Goal: Task Accomplishment & Management: Manage account settings

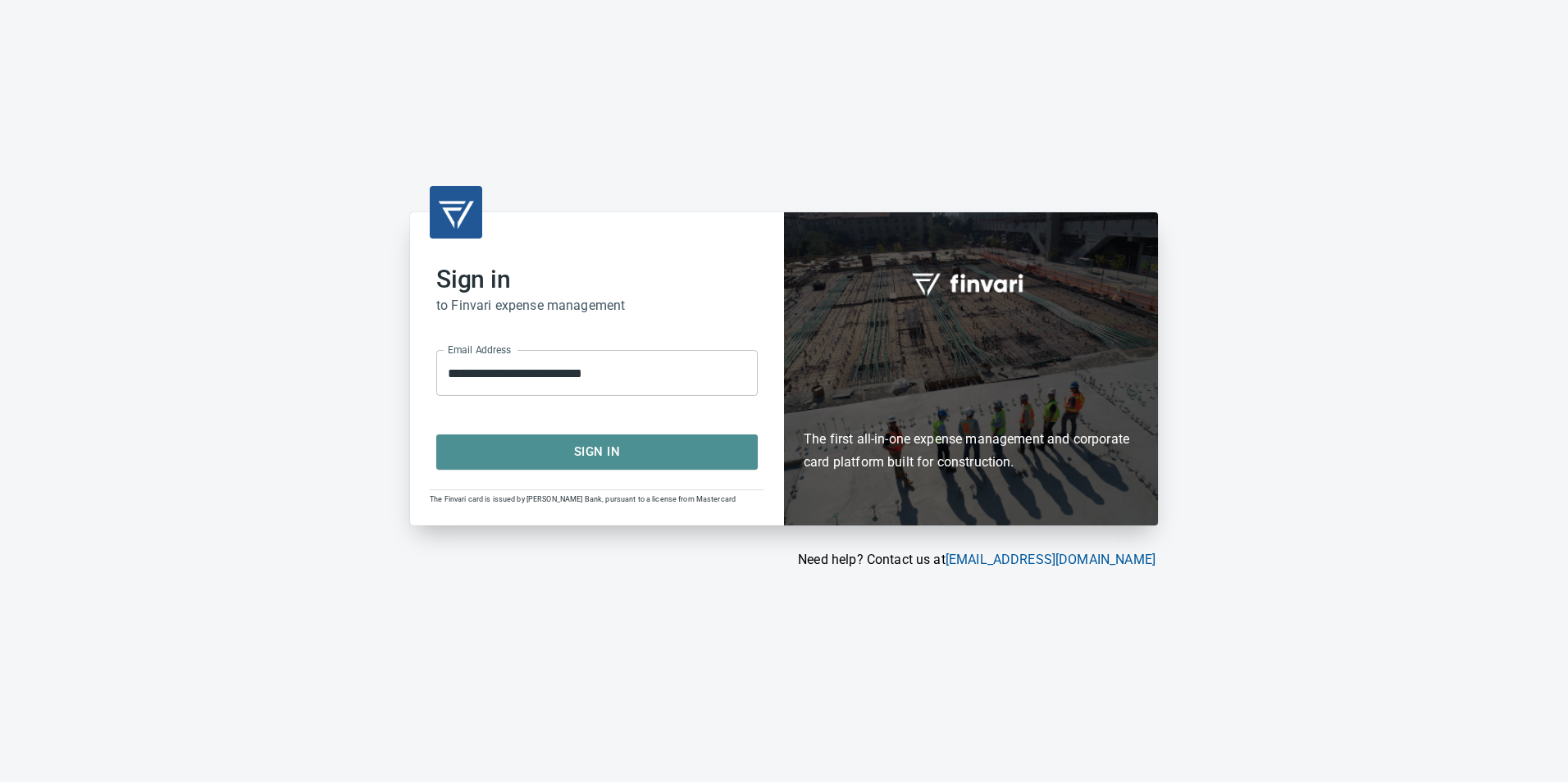
click at [569, 454] on span "Sign In" at bounding box center [597, 451] width 286 height 21
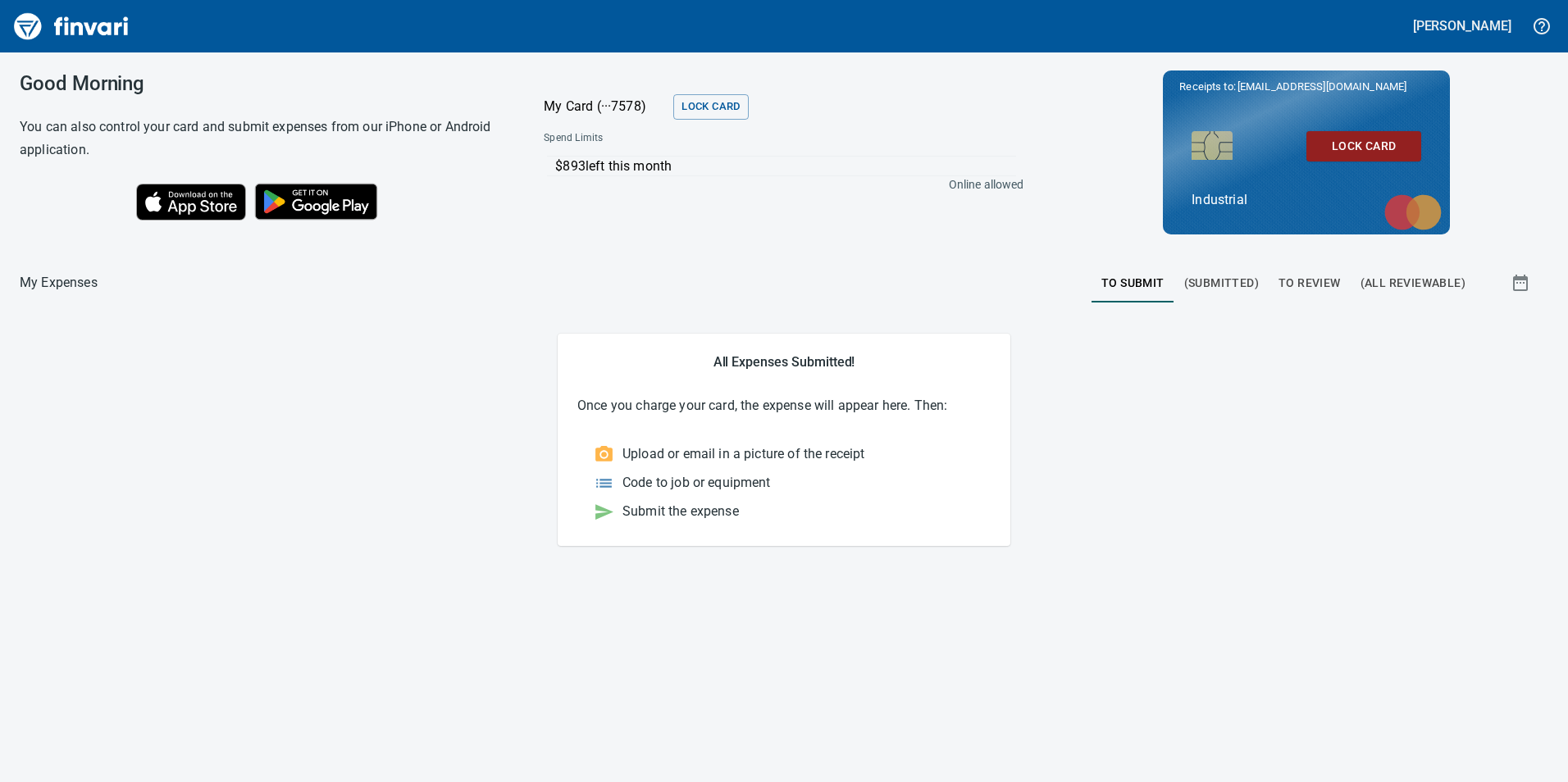
click at [1300, 293] on button "To Review" at bounding box center [1310, 283] width 82 height 39
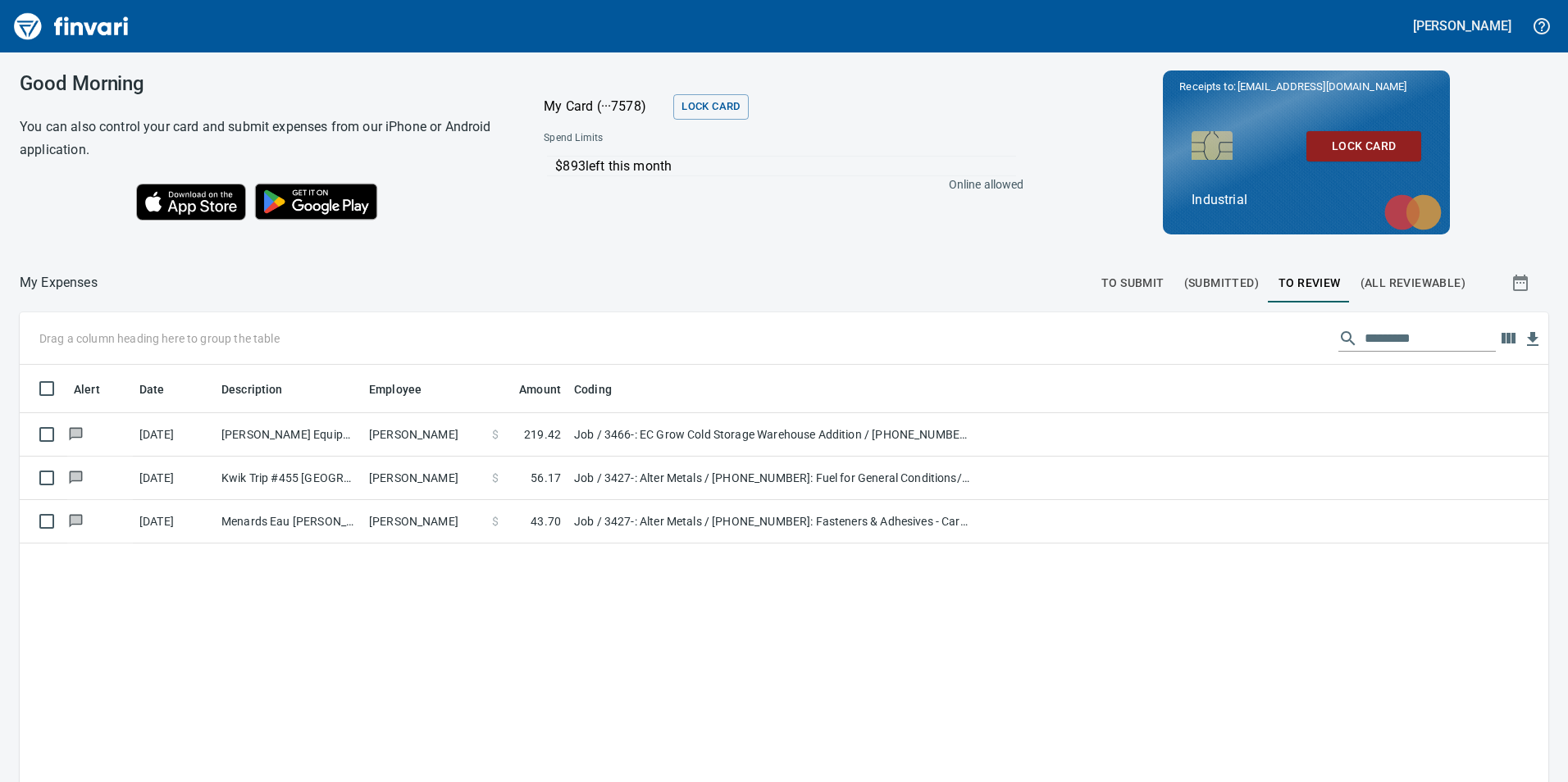
scroll to position [590, 1504]
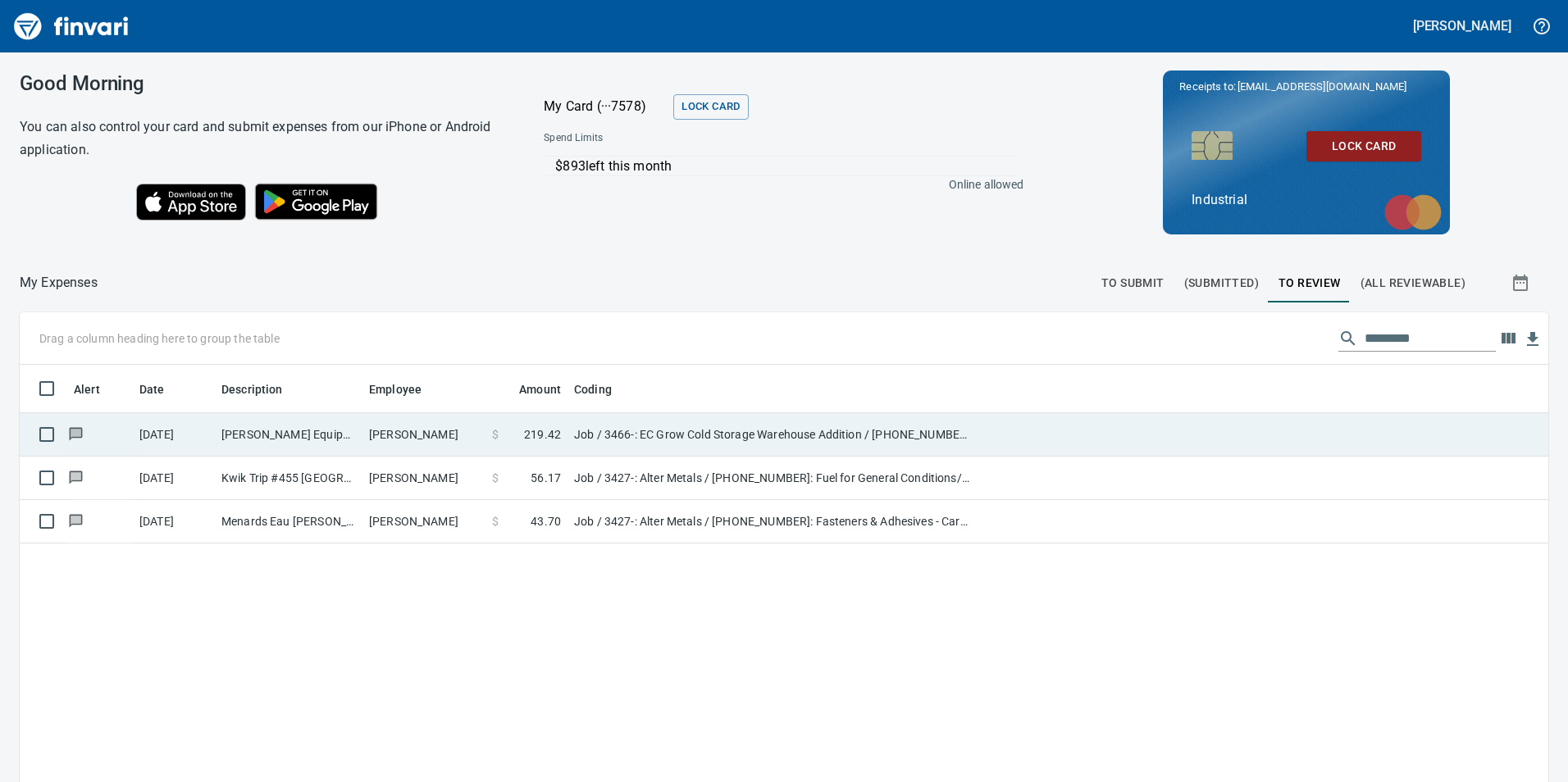
click at [431, 438] on td "Chett Holum" at bounding box center [424, 434] width 123 height 43
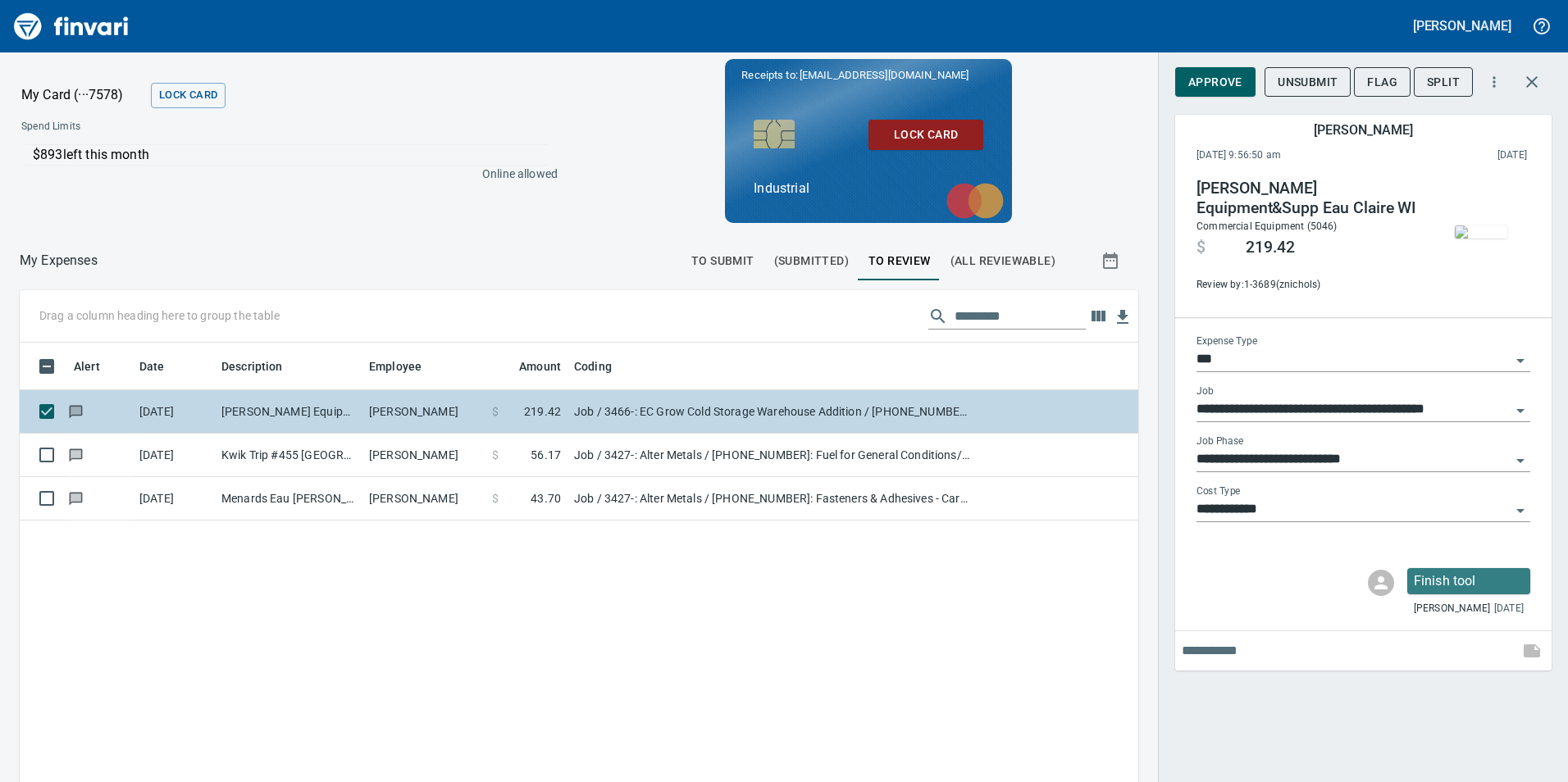
scroll to position [590, 1094]
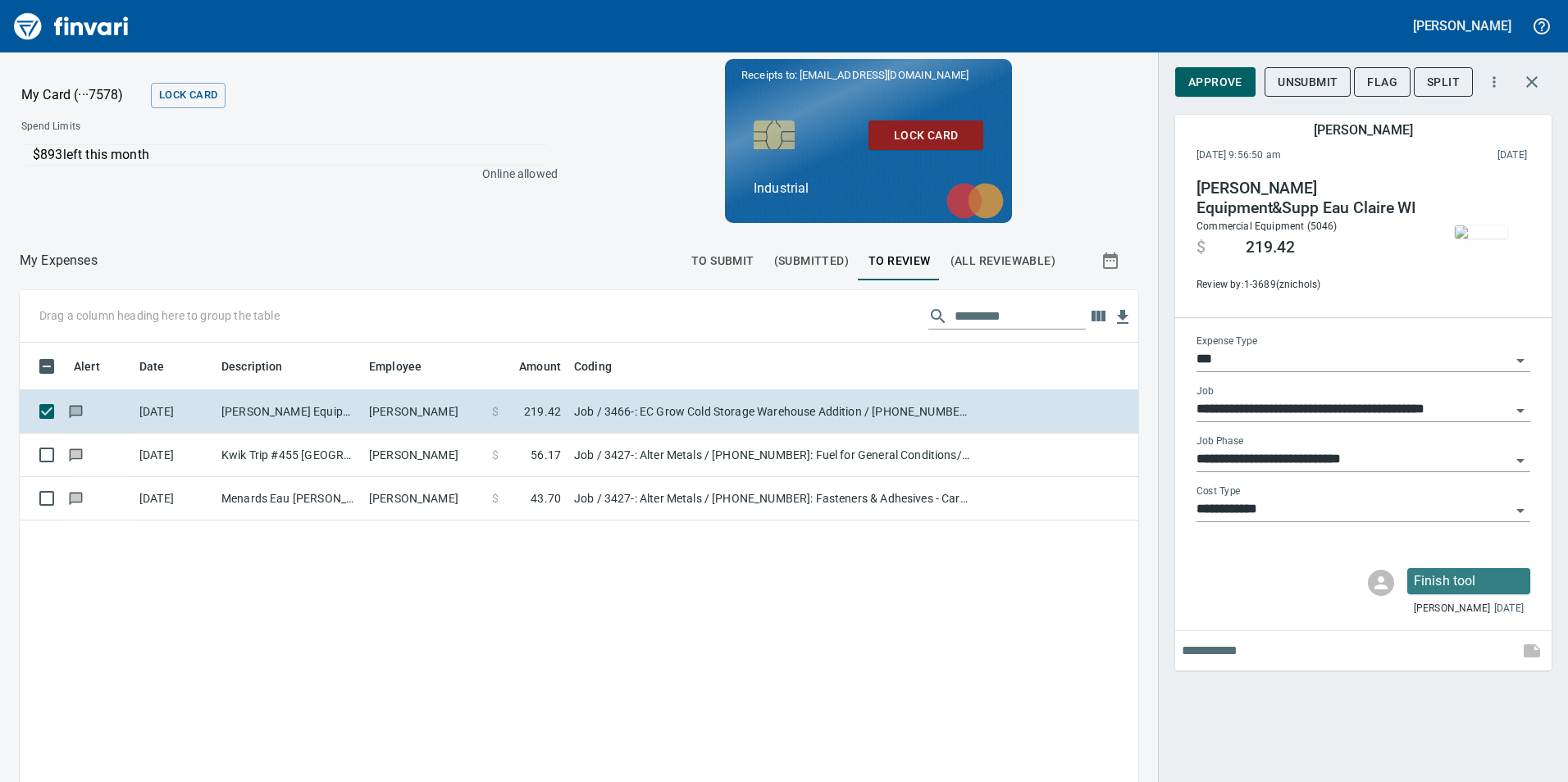
click at [1471, 239] on img "button" at bounding box center [1480, 232] width 52 height 13
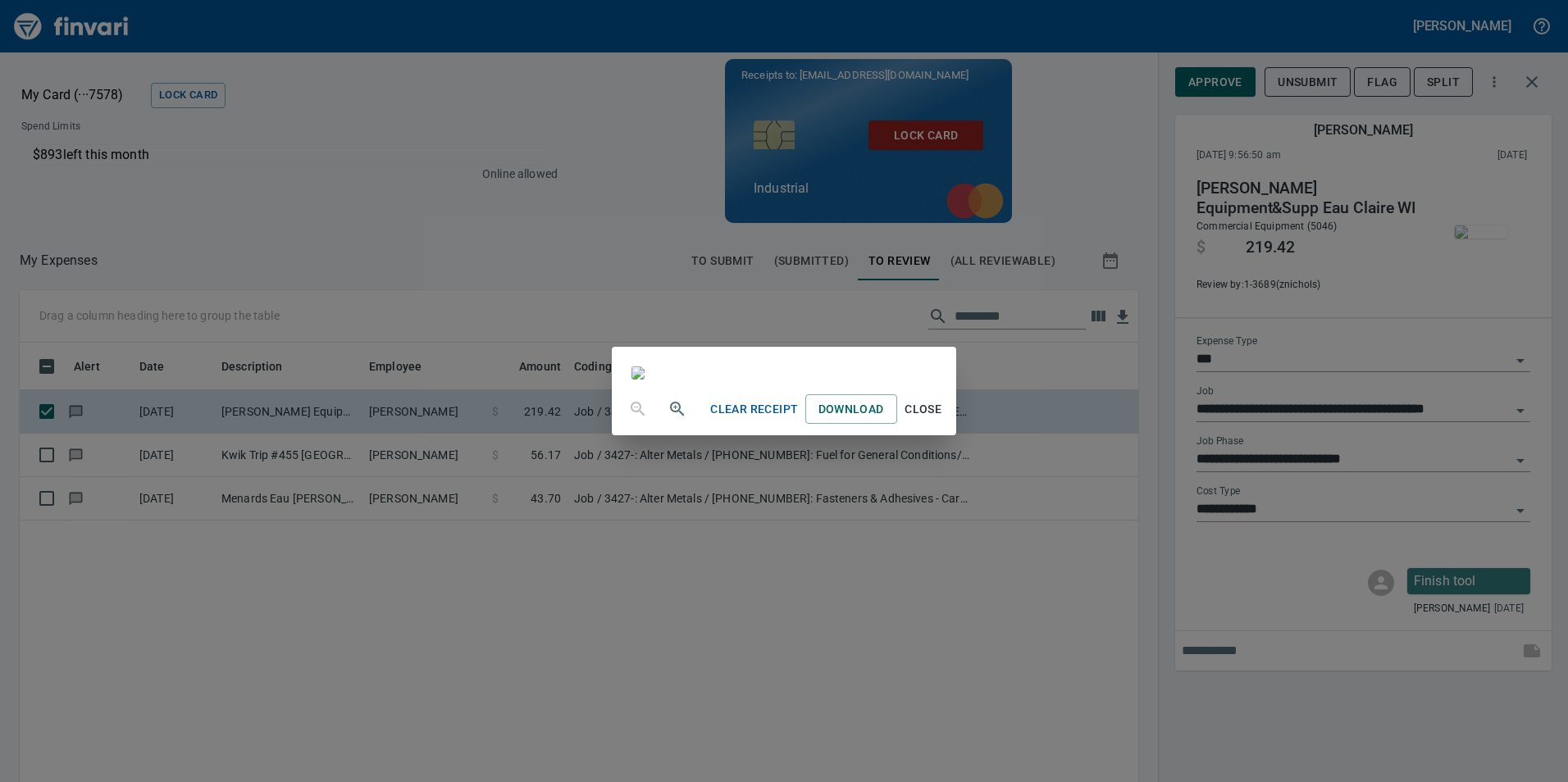
click at [943, 420] on span "Close" at bounding box center [923, 409] width 39 height 20
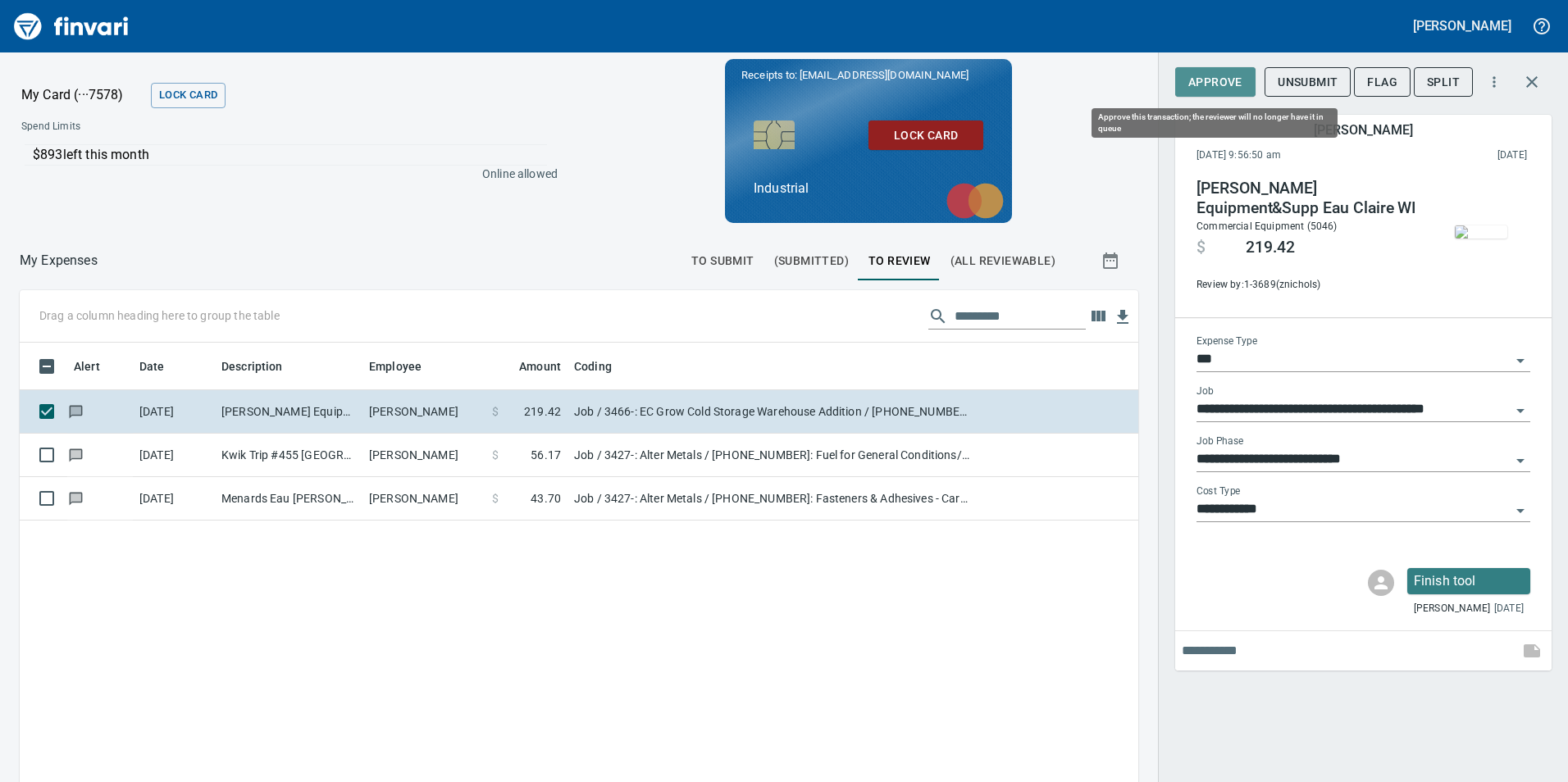
click at [1222, 83] on span "Approve" at bounding box center [1215, 82] width 54 height 20
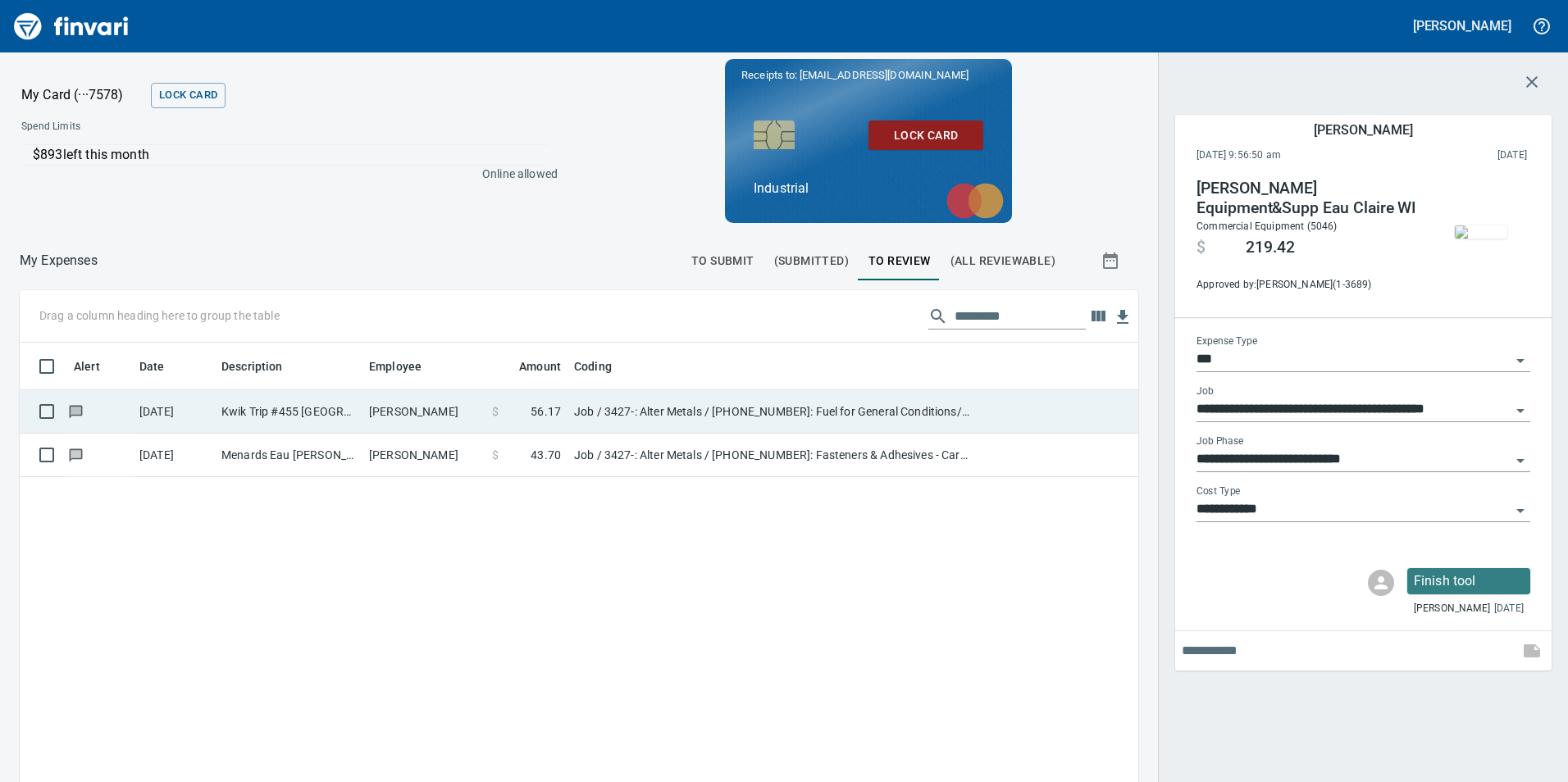
click at [460, 418] on td "Aaron Parpart" at bounding box center [424, 411] width 123 height 43
type input "**********"
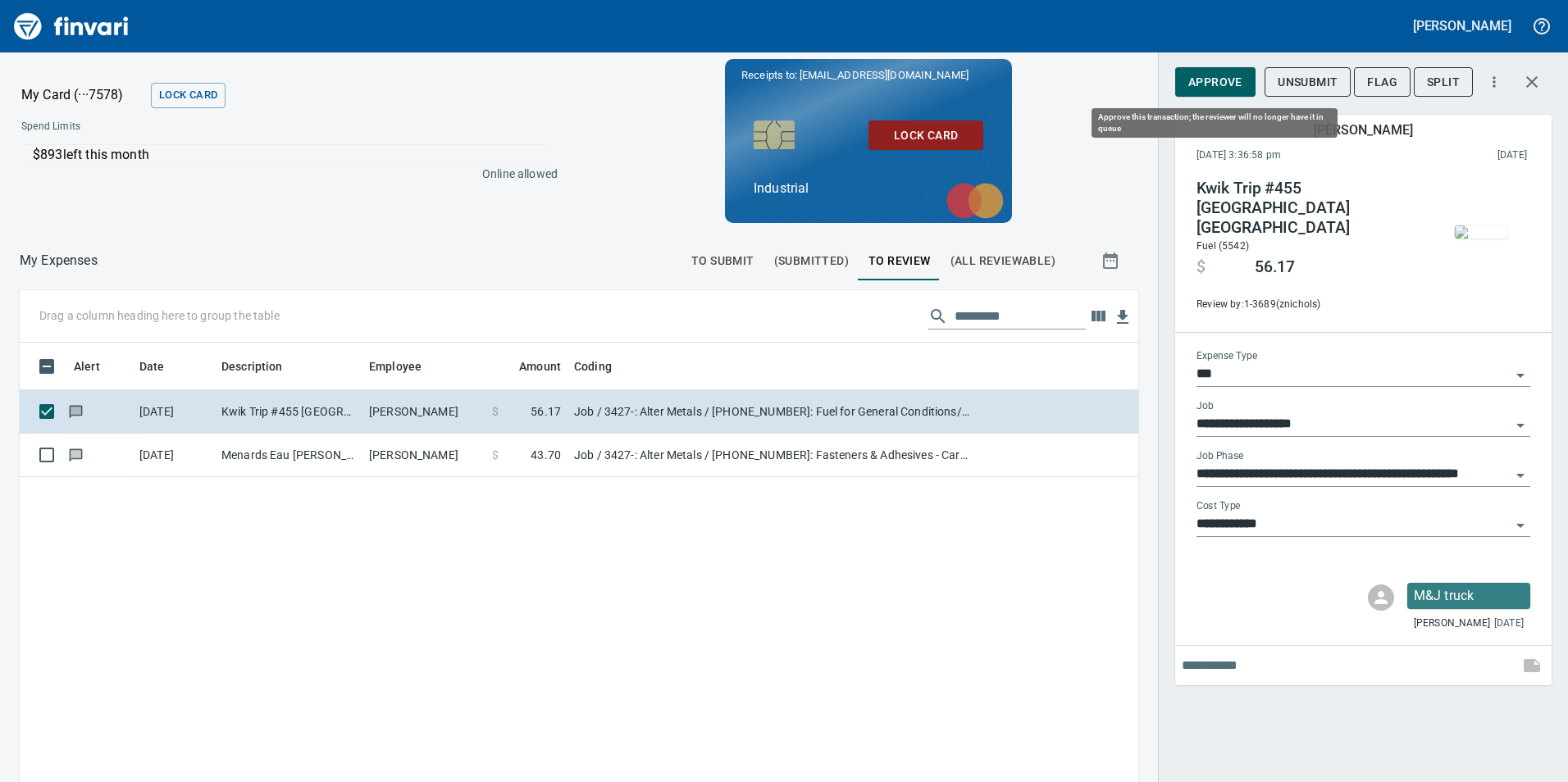
click at [1235, 89] on span "Approve" at bounding box center [1215, 82] width 54 height 20
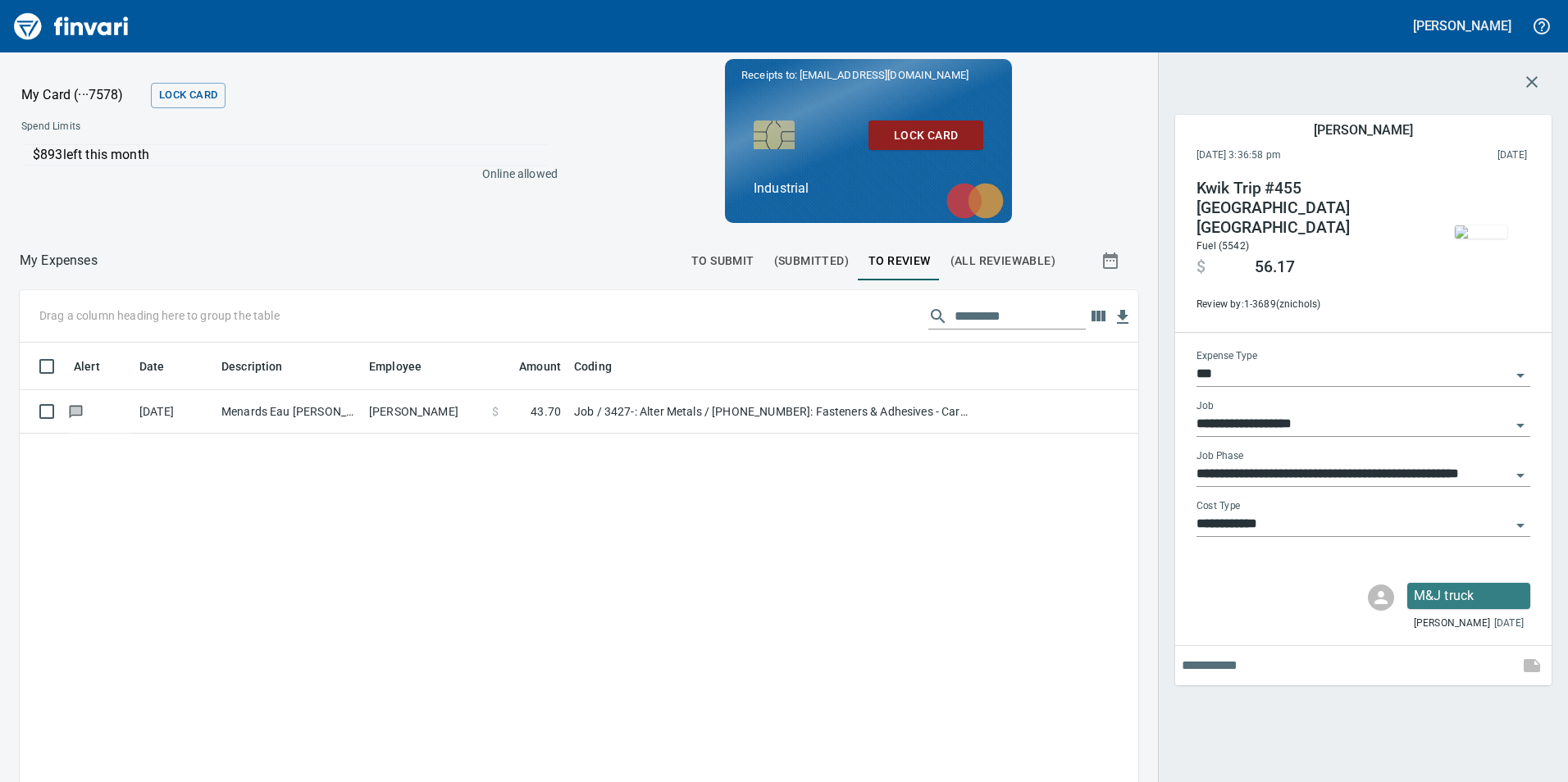
scroll to position [590, 1094]
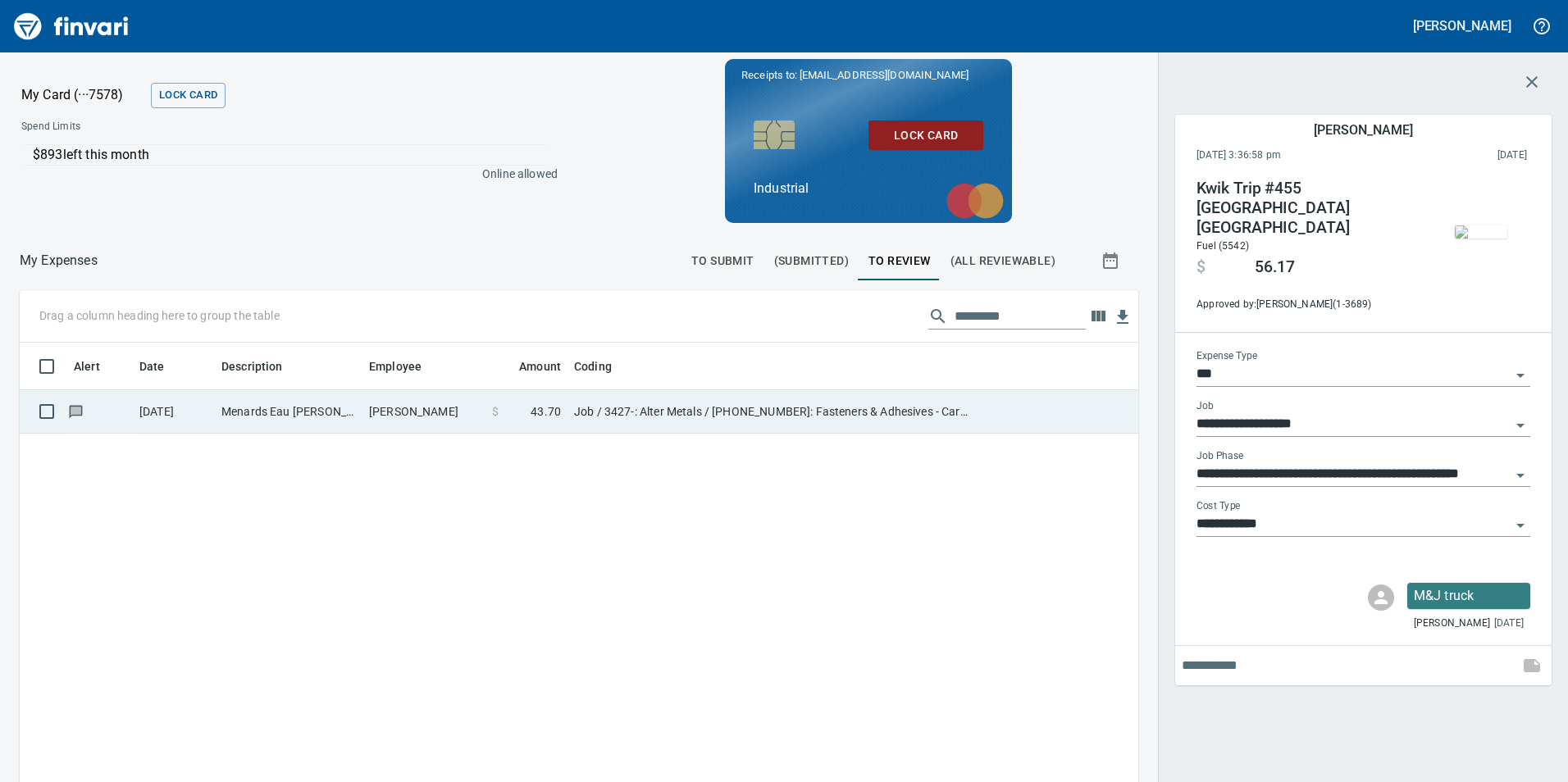
click at [373, 418] on td "Guy Haseltine" at bounding box center [424, 411] width 123 height 43
type input "**********"
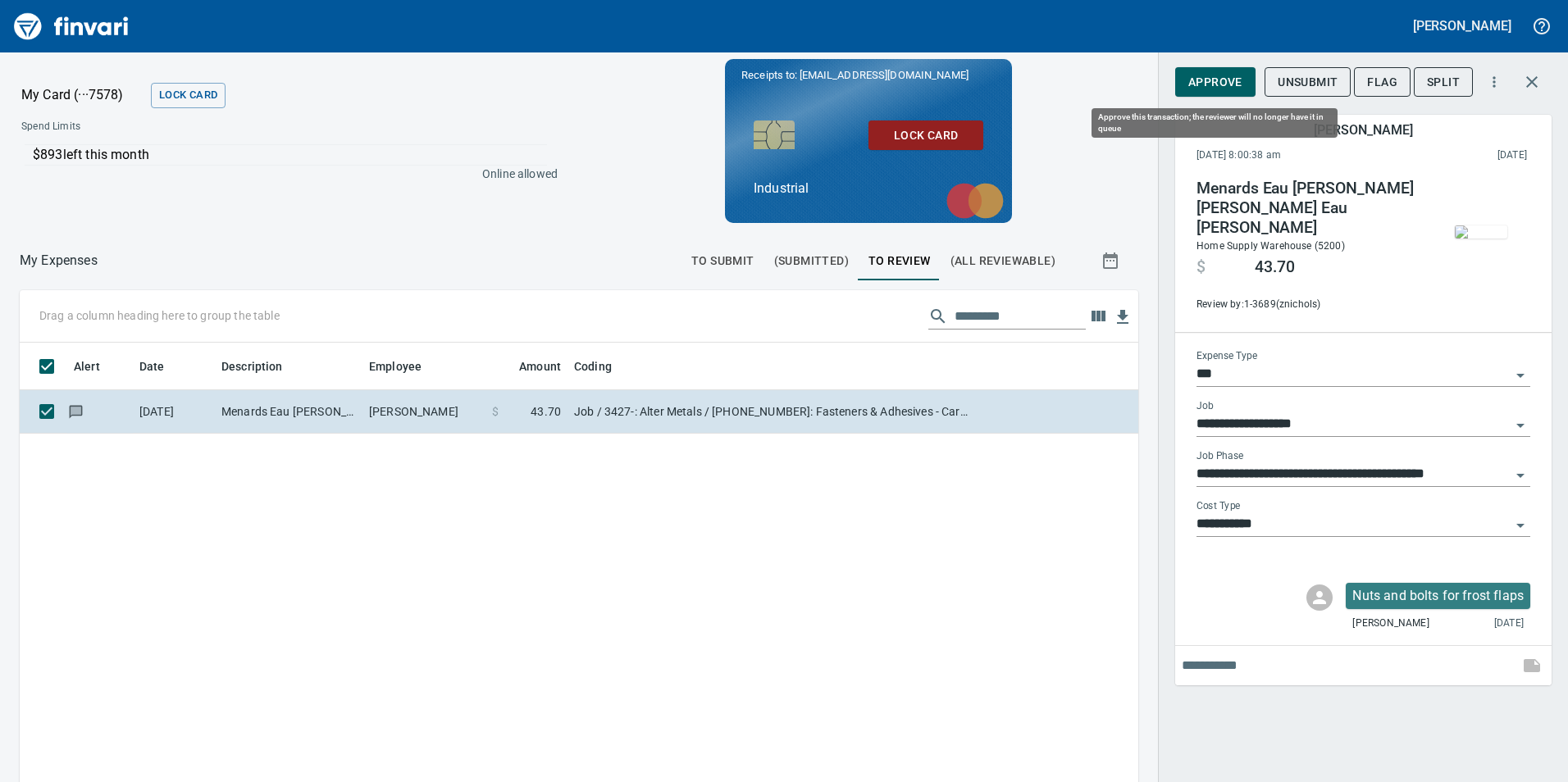
scroll to position [590, 1094]
click at [1216, 82] on span "Approve" at bounding box center [1215, 82] width 54 height 20
